Goal: Find specific page/section: Find specific page/section

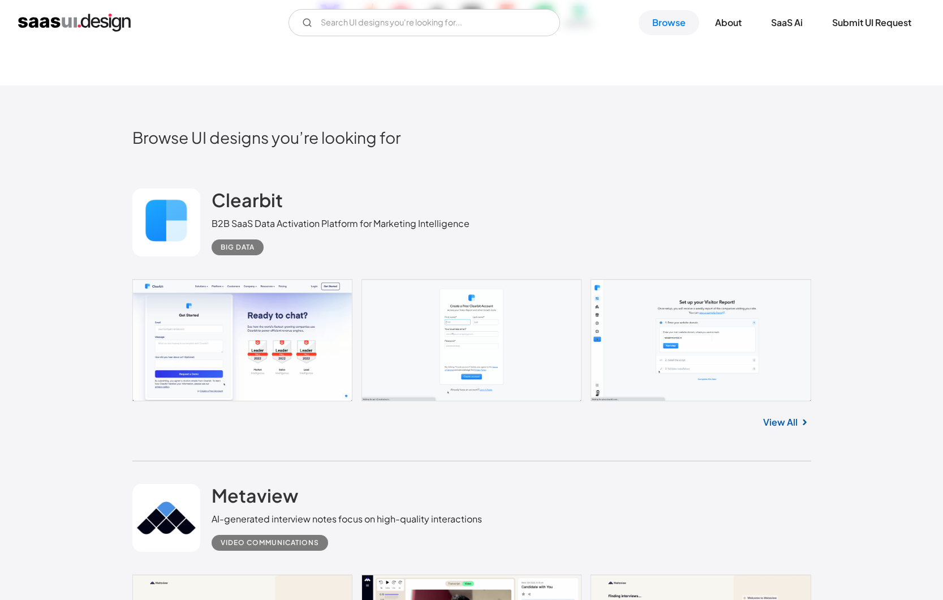
scroll to position [281, 0]
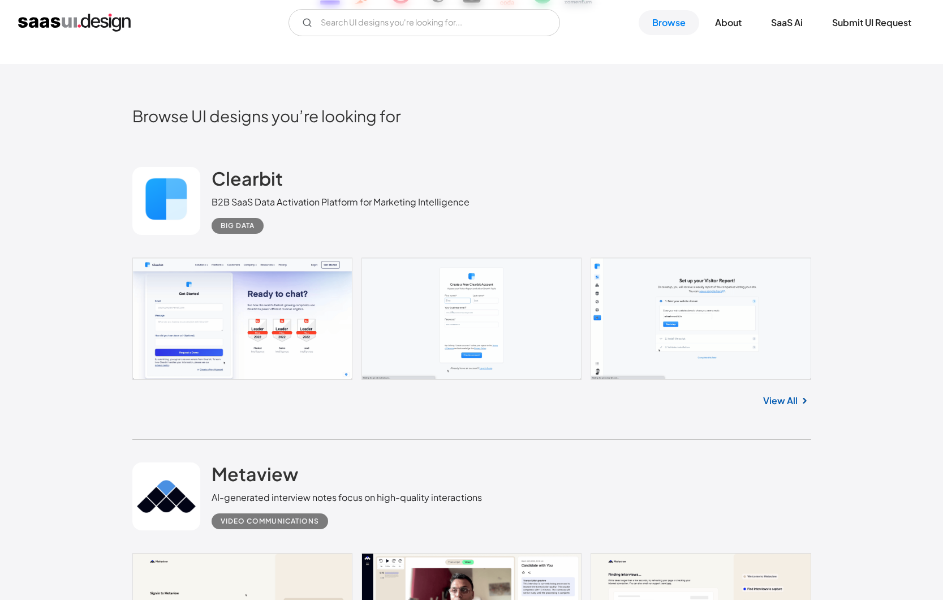
click at [788, 401] on link "View All" at bounding box center [780, 401] width 35 height 14
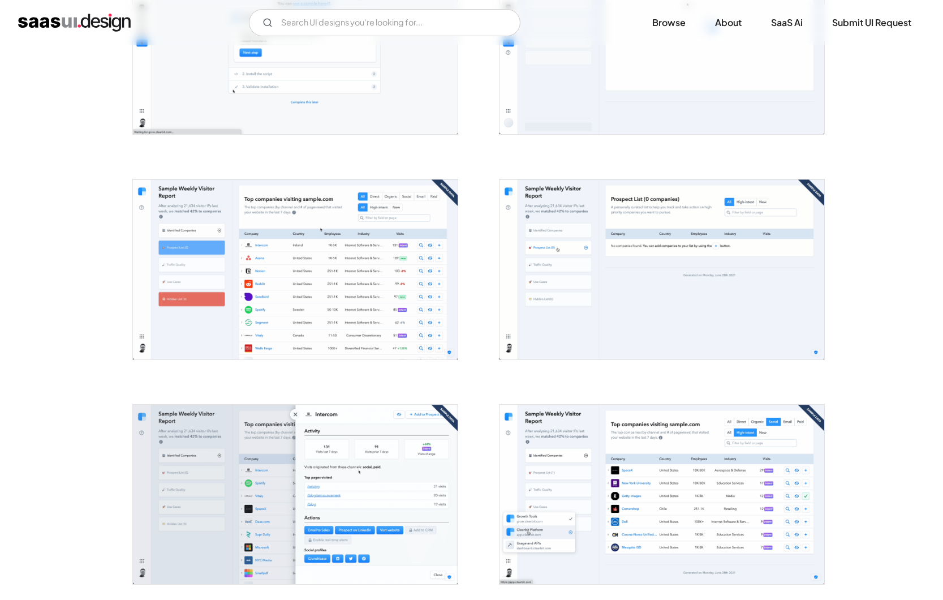
scroll to position [302, 0]
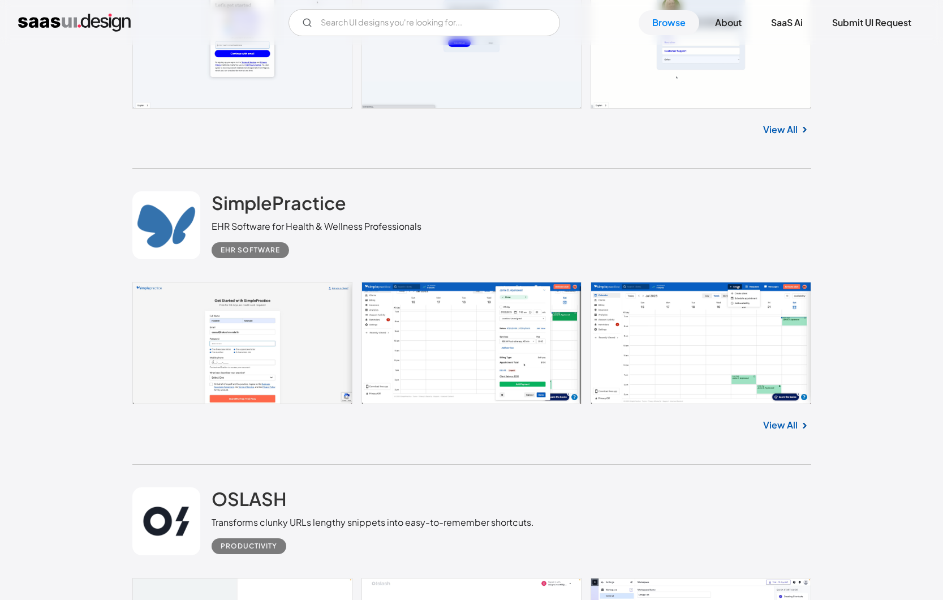
scroll to position [2048, 0]
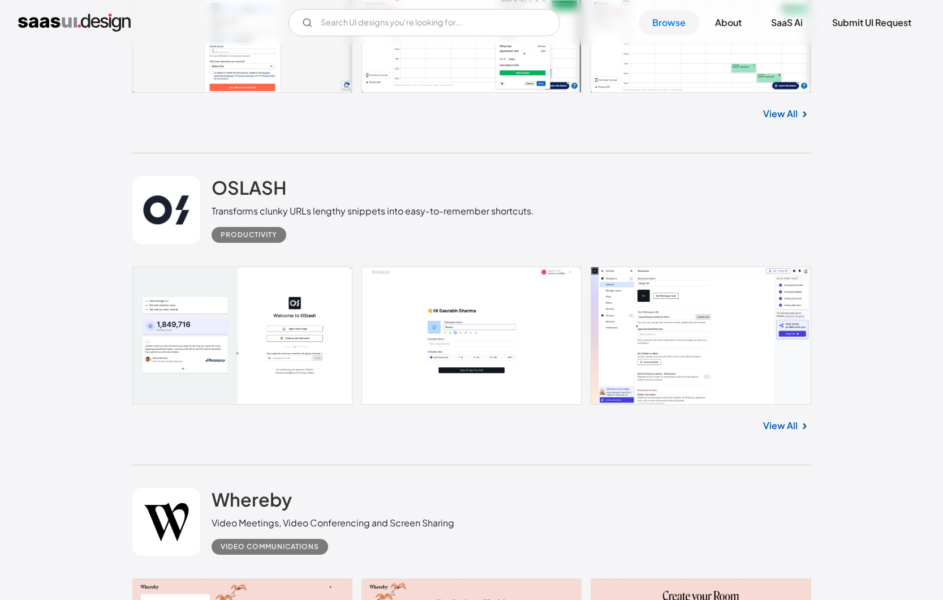
click at [802, 423] on img at bounding box center [805, 426] width 14 height 14
click at [789, 424] on link "View All" at bounding box center [780, 426] width 35 height 14
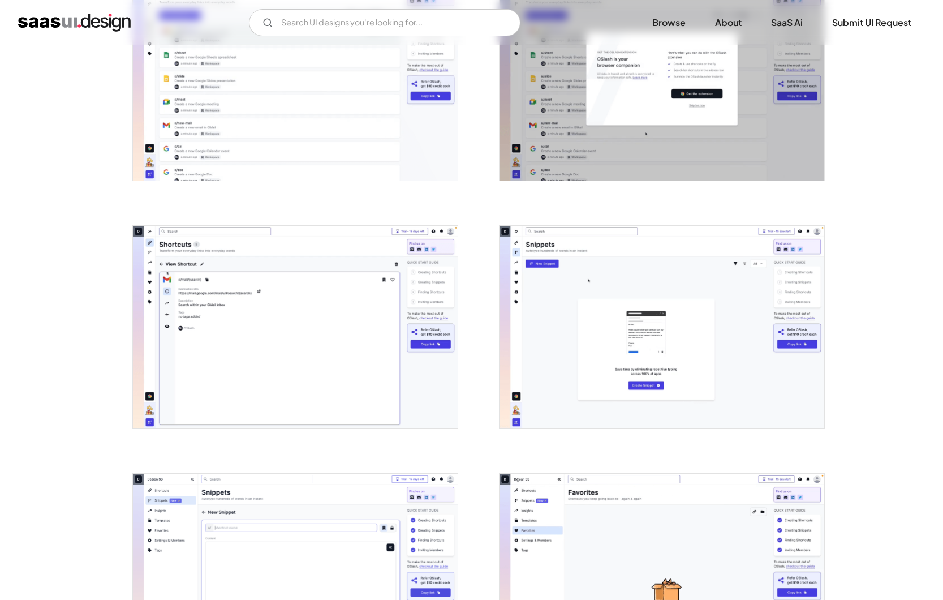
scroll to position [1269, 0]
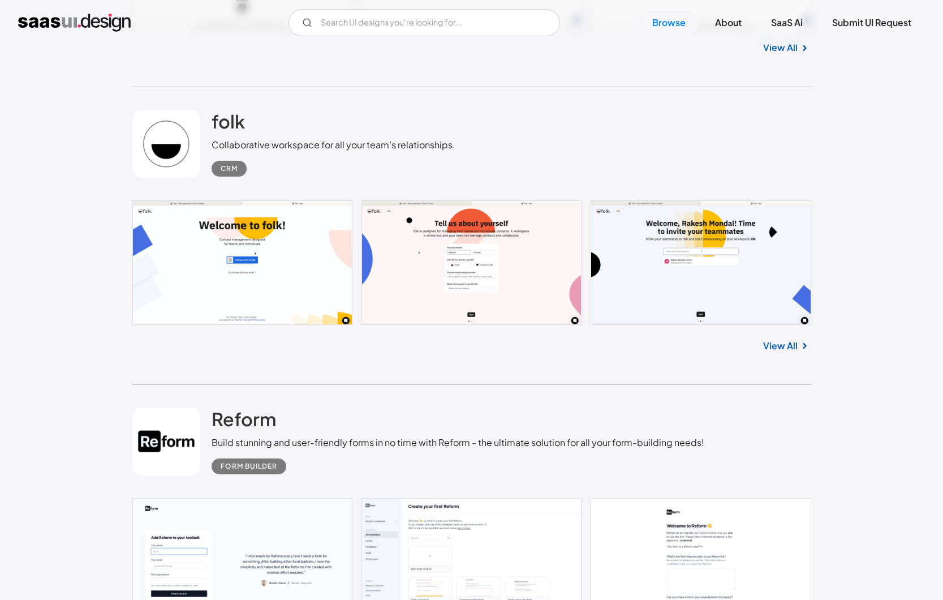
scroll to position [3851, 0]
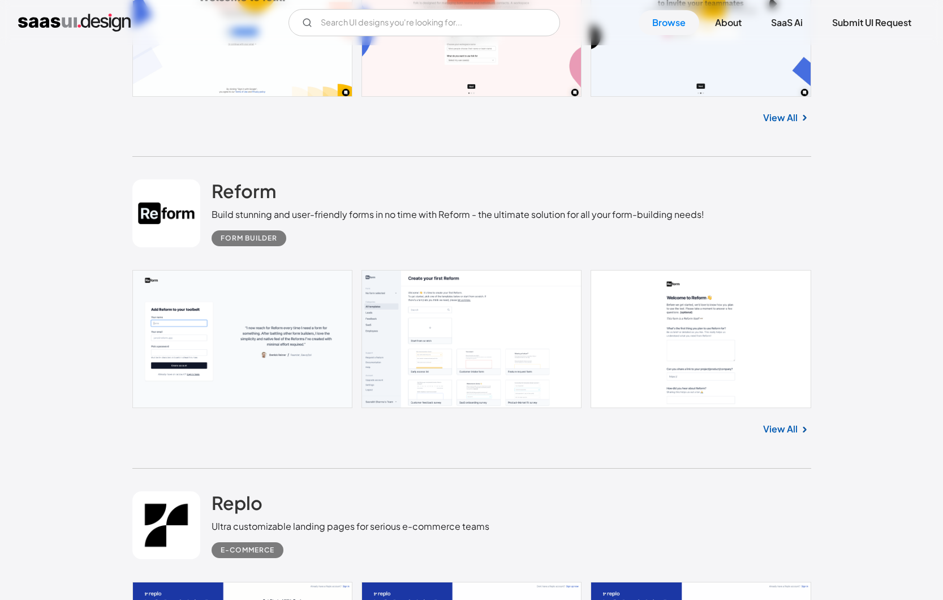
click at [802, 423] on img at bounding box center [805, 430] width 14 height 14
click at [786, 422] on link "View All" at bounding box center [780, 429] width 35 height 14
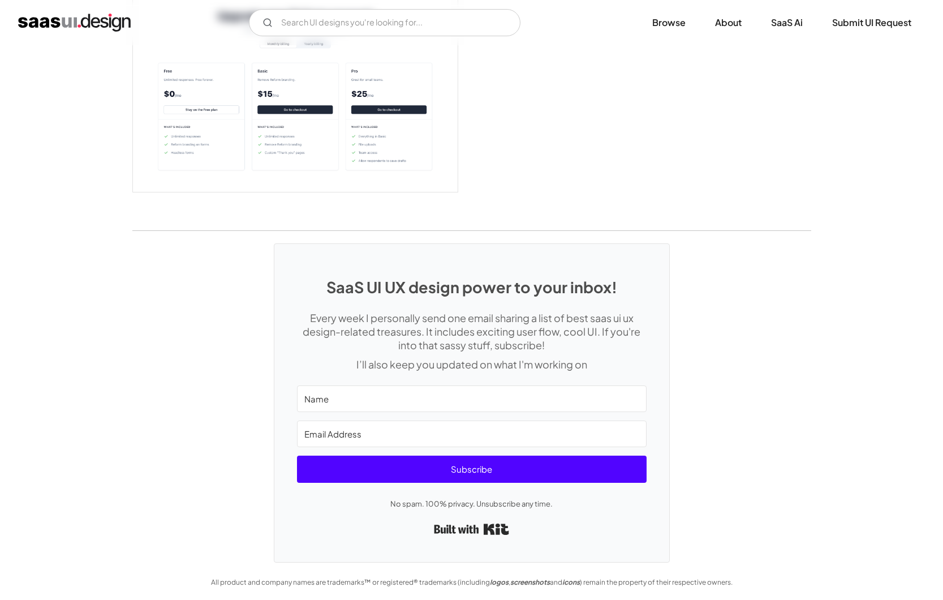
scroll to position [2177, 0]
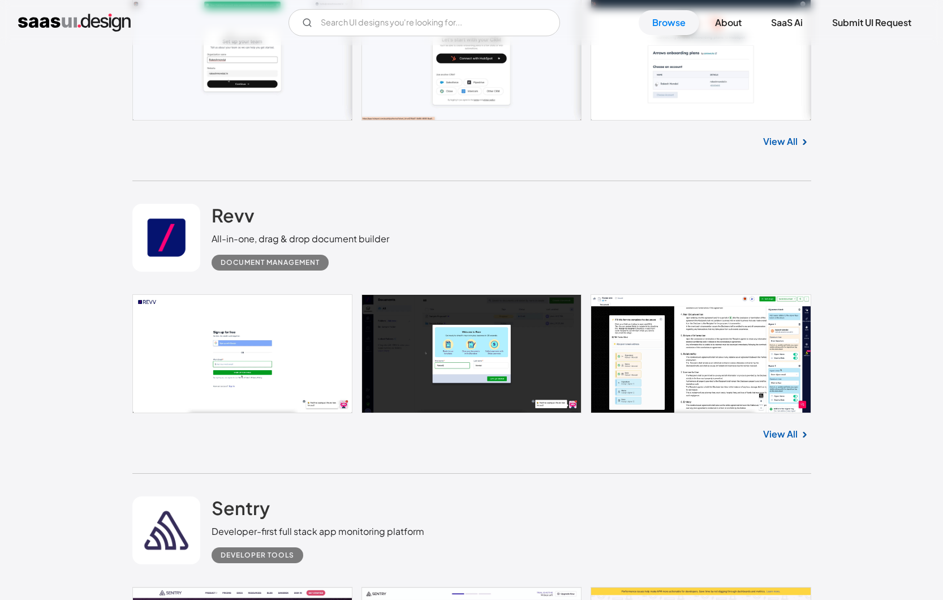
scroll to position [6466, 0]
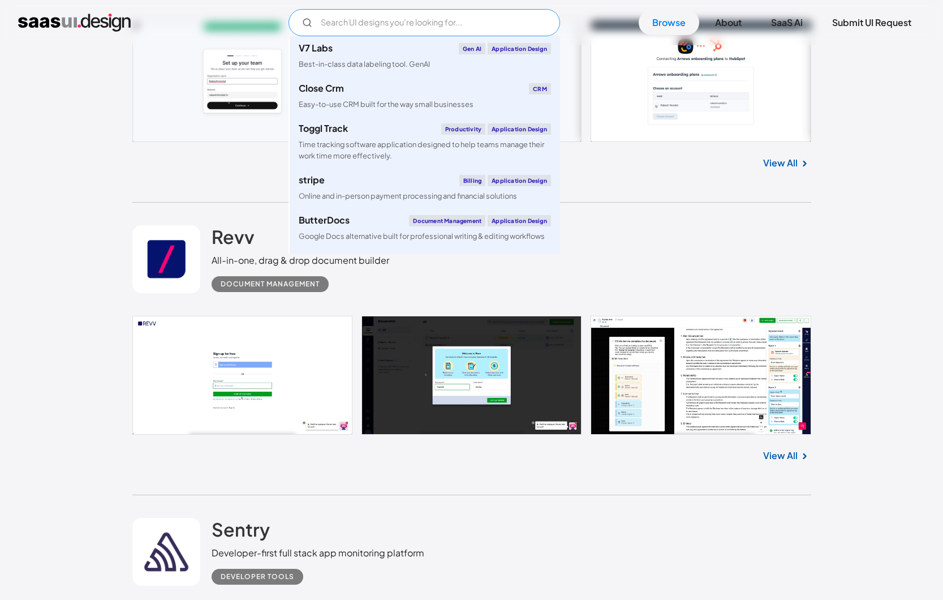
click at [432, 21] on input "Email Form" at bounding box center [425, 22] width 272 height 27
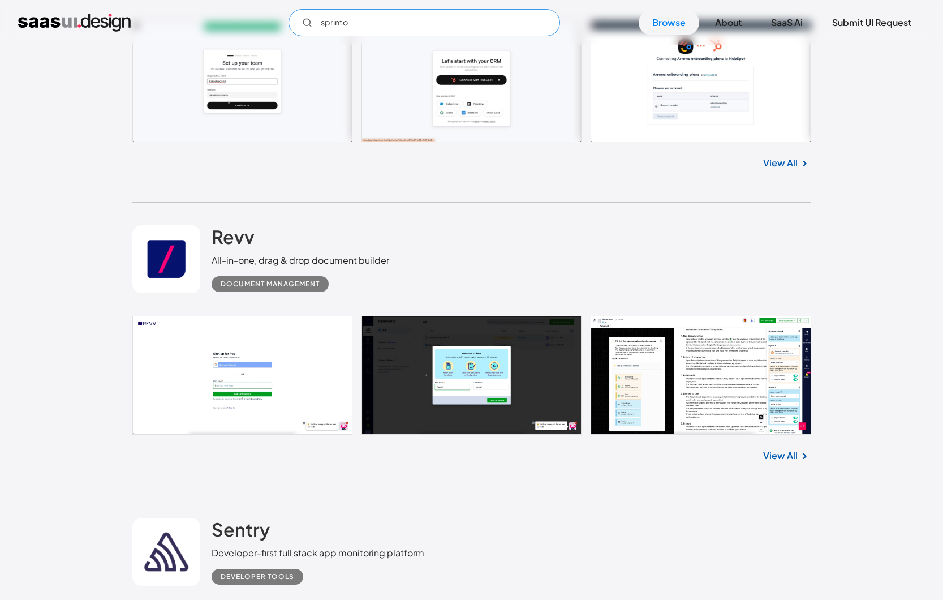
click at [385, 22] on input "sprinto" at bounding box center [425, 22] width 272 height 27
type input "sprinto"
click at [643, 19] on link "Browse" at bounding box center [669, 22] width 61 height 25
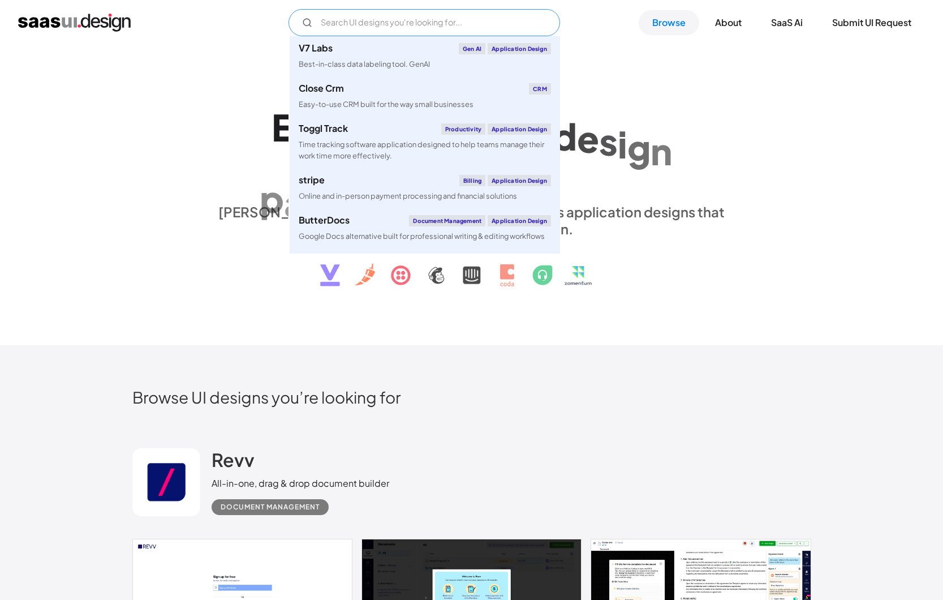
click at [453, 19] on input "Email Form" at bounding box center [425, 22] width 272 height 27
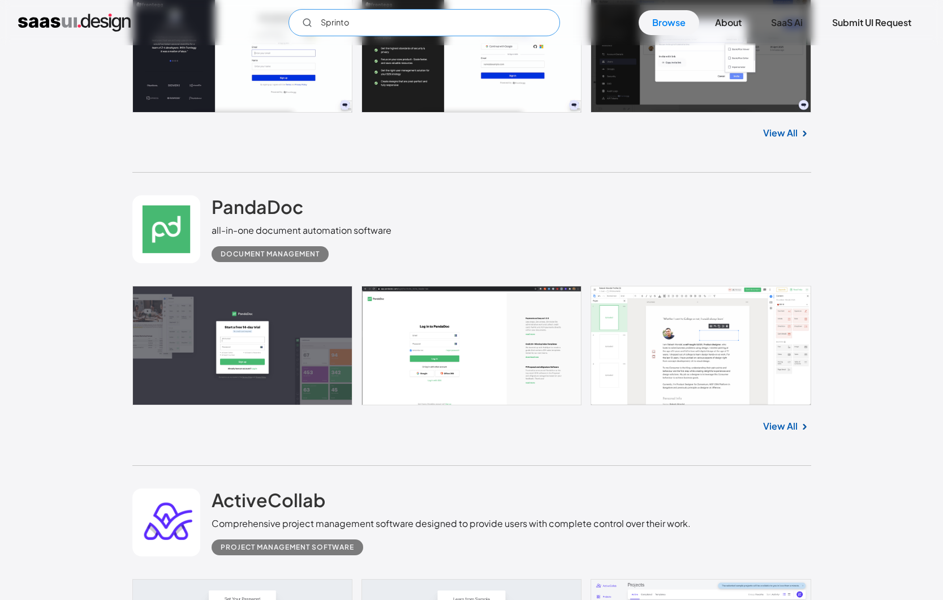
scroll to position [3758, 0]
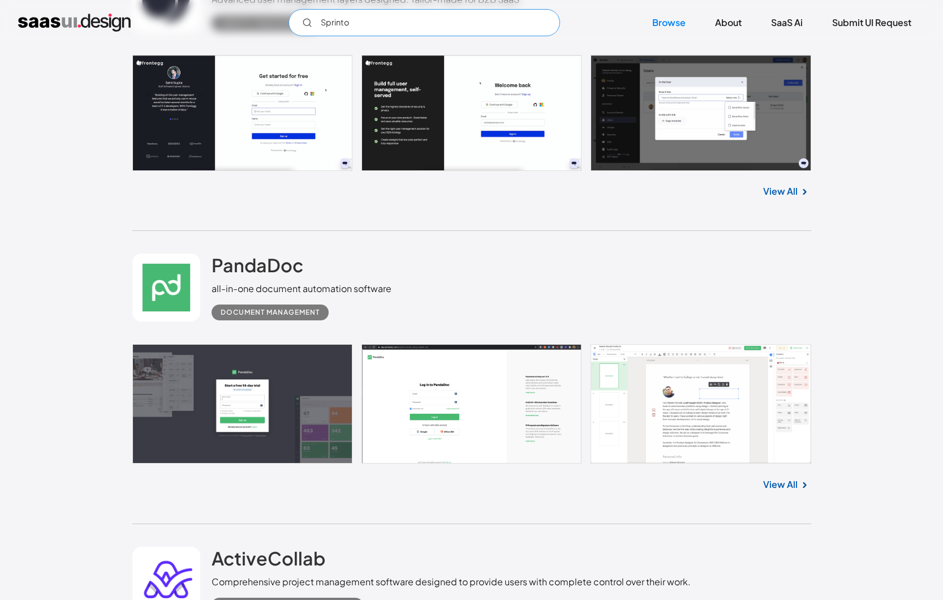
type input "Sprinto"
